Goal: Browse casually: Explore the website without a specific task or goal

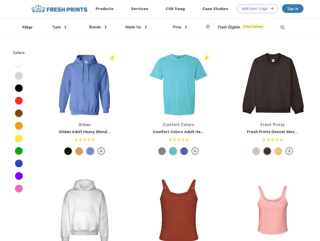
click at [256, 9] on link "Add your Logo Design Tool" at bounding box center [258, 8] width 42 height 9
click at [0, 0] on div "Design Tool" at bounding box center [0, 0] width 0 height 0
click at [270, 8] on link "Add your Logo Design Tool" at bounding box center [258, 8] width 42 height 9
click at [24, 27] on div "Filter" at bounding box center [27, 28] width 10 height 6
click at [59, 27] on span "Type" at bounding box center [56, 27] width 9 height 5
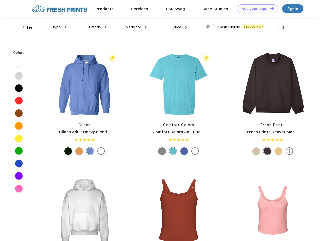
click at [98, 27] on span "Brands" at bounding box center [95, 27] width 12 height 5
click at [136, 27] on span "Made for" at bounding box center [134, 27] width 16 height 5
click at [180, 27] on span "Price" at bounding box center [177, 27] width 9 height 5
click at [210, 27] on div at bounding box center [210, 27] width 10 height 6
click at [209, 27] on input "checkbox" at bounding box center [206, 25] width 3 height 3
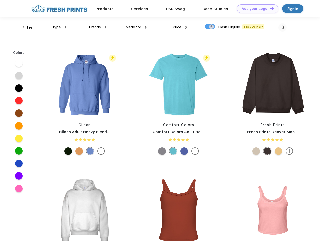
click at [283, 27] on img at bounding box center [283, 27] width 8 height 8
